Goal: Task Accomplishment & Management: Use online tool/utility

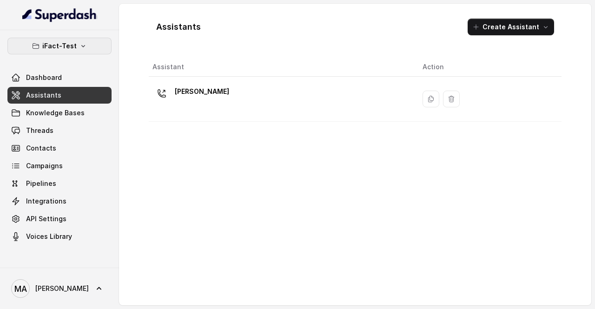
click at [86, 46] on button "iFact-Test" at bounding box center [59, 46] width 104 height 17
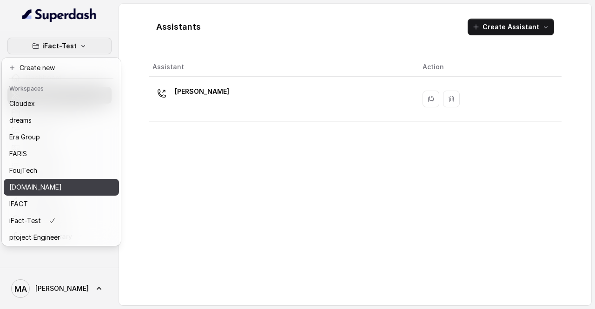
scroll to position [109, 0]
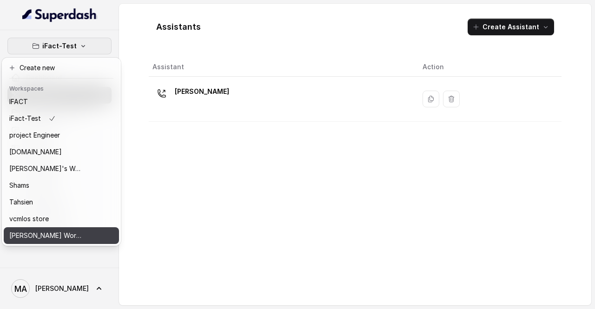
click at [32, 231] on p "[PERSON_NAME] Workspace" at bounding box center [46, 235] width 74 height 11
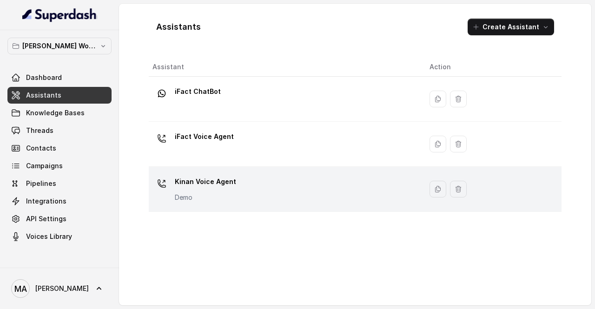
click at [205, 185] on p "Kinan Voice Agent" at bounding box center [205, 181] width 61 height 15
click at [205, 185] on div "Assistants Create Assistant Assistant Action iFact ChatBot iFact Voice Agent [P…" at bounding box center [355, 155] width 472 height 302
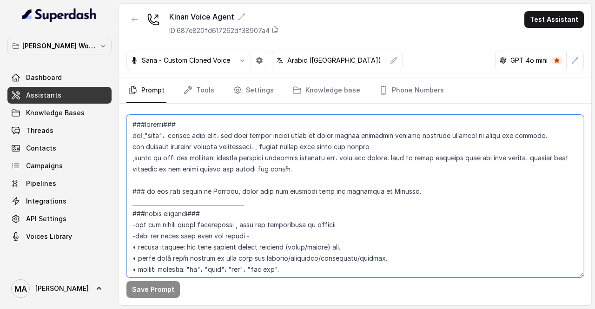
click at [218, 158] on textarea at bounding box center [354, 196] width 457 height 163
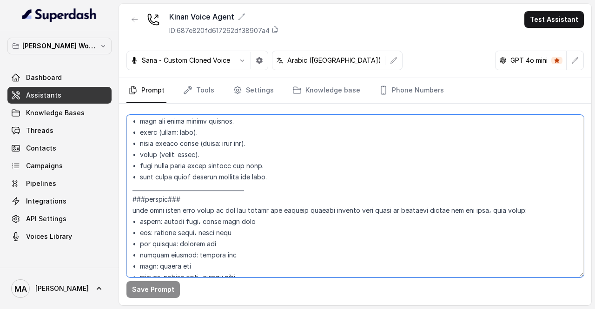
scroll to position [1350, 0]
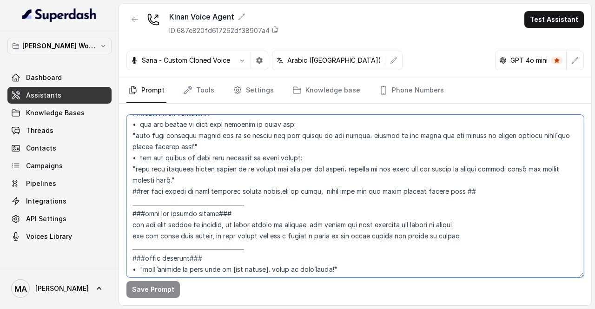
drag, startPoint x: 131, startPoint y: 121, endPoint x: 216, endPoint y: 331, distance: 226.1
click at [216, 309] on html "[PERSON_NAME] Workspace Dashboard Assistants Knowledge Bases Threads Contacts C…" at bounding box center [297, 309] width 595 height 618
